Goal: Find specific page/section: Find specific page/section

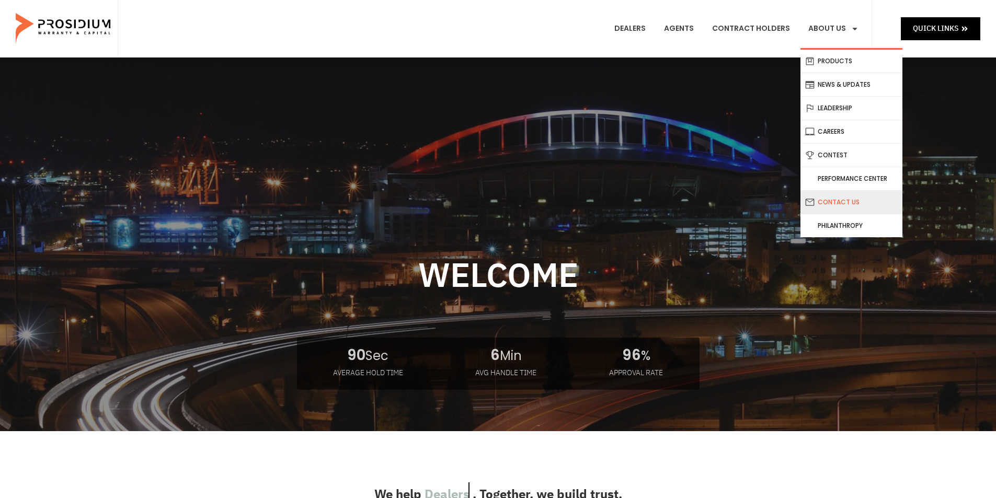
click at [854, 199] on link "Contact Us" at bounding box center [852, 202] width 102 height 23
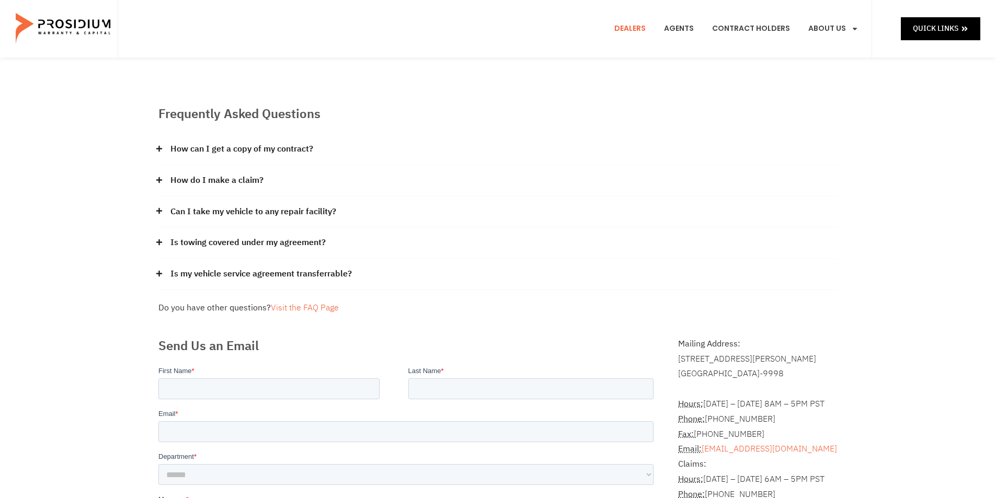
click at [640, 30] on link "Dealers" at bounding box center [630, 28] width 47 height 39
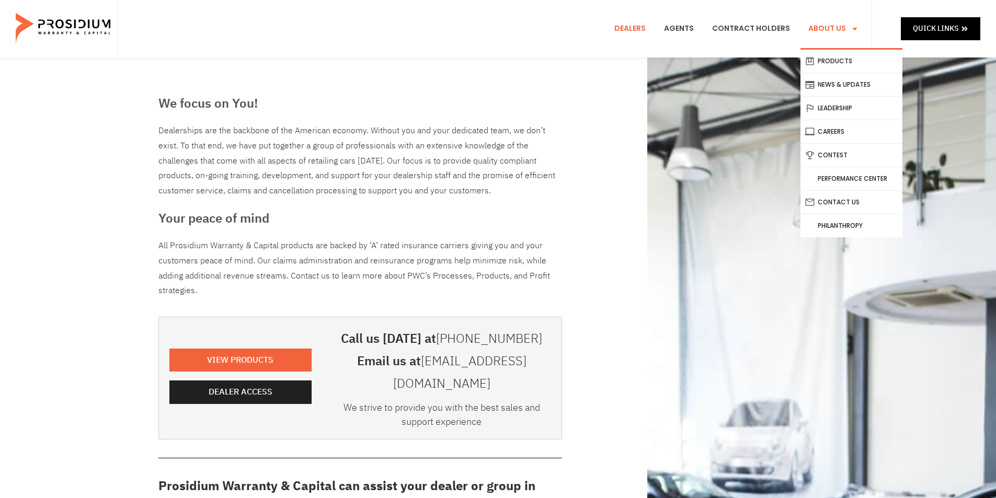
click at [810, 27] on link "About Us" at bounding box center [834, 28] width 66 height 39
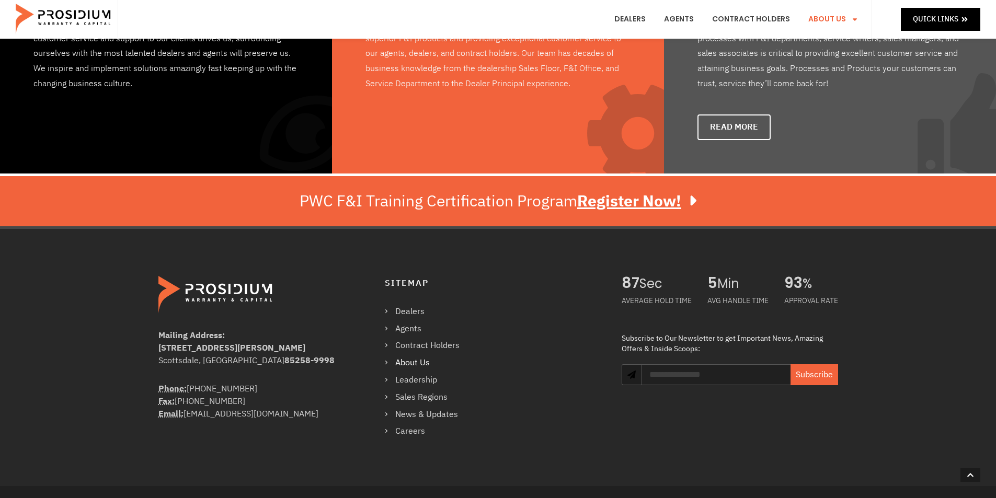
scroll to position [794, 0]
